Goal: Task Accomplishment & Management: Use online tool/utility

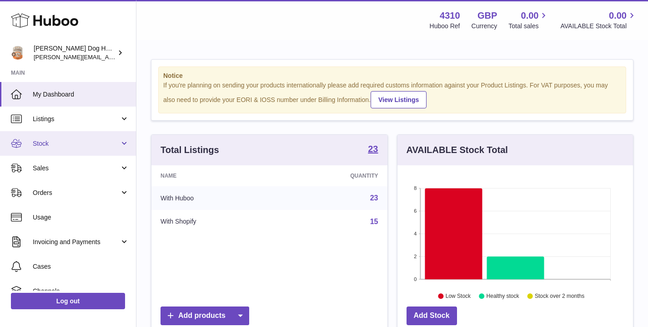
scroll to position [142, 236]
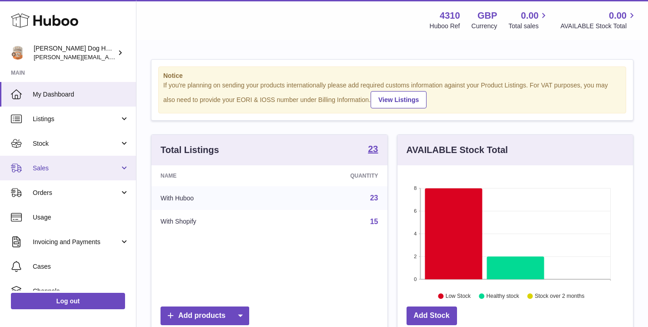
click at [86, 156] on link "Sales" at bounding box center [68, 168] width 136 height 25
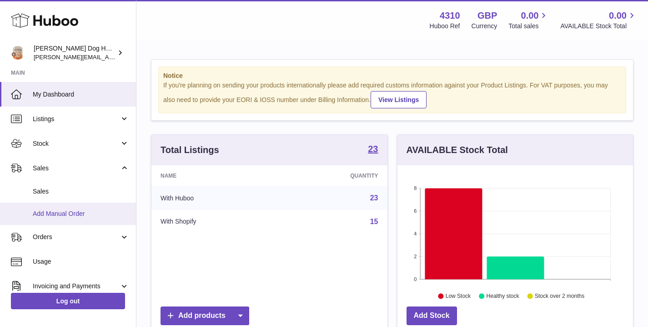
click at [70, 208] on link "Add Manual Order" at bounding box center [68, 213] width 136 height 22
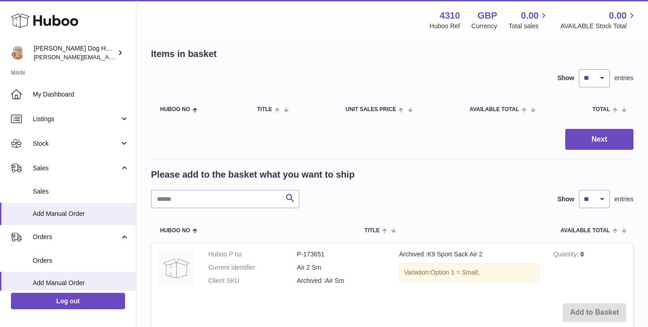
scroll to position [42, 0]
click at [214, 206] on input "text" at bounding box center [225, 198] width 148 height 18
type input "**********"
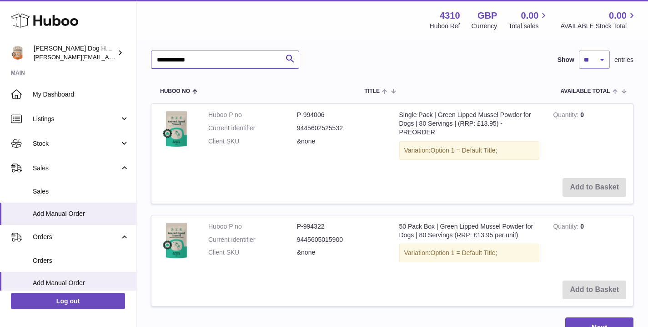
scroll to position [181, 0]
